Goal: Task Accomplishment & Management: Use online tool/utility

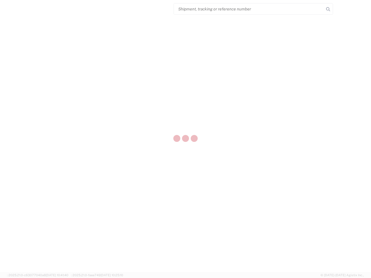
select select "US"
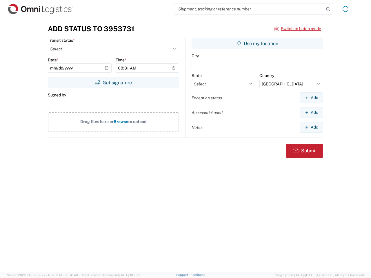
click at [249, 9] on input "search" at bounding box center [249, 8] width 150 height 11
click at [328, 9] on icon at bounding box center [328, 9] width 8 height 8
click at [346, 9] on icon at bounding box center [345, 8] width 9 height 9
click at [361, 9] on icon "button" at bounding box center [361, 9] width 7 height 4
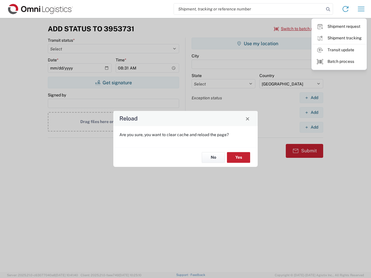
click at [298, 29] on div "Reload Are you sure, you want to clear cache and reload the page? No Yes" at bounding box center [185, 139] width 371 height 278
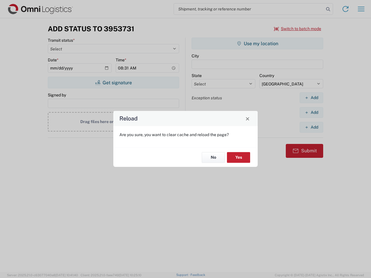
click at [113, 83] on div "Reload Are you sure, you want to clear cache and reload the page? No Yes" at bounding box center [185, 139] width 371 height 278
click at [257, 43] on div "Reload Are you sure, you want to clear cache and reload the page? No Yes" at bounding box center [185, 139] width 371 height 278
click at [311, 98] on div "Reload Are you sure, you want to clear cache and reload the page? No Yes" at bounding box center [185, 139] width 371 height 278
click at [311, 112] on div "Reload Are you sure, you want to clear cache and reload the page? No Yes" at bounding box center [185, 139] width 371 height 278
click at [311, 127] on div "Reload Are you sure, you want to clear cache and reload the page? No Yes" at bounding box center [185, 139] width 371 height 278
